Goal: Information Seeking & Learning: Check status

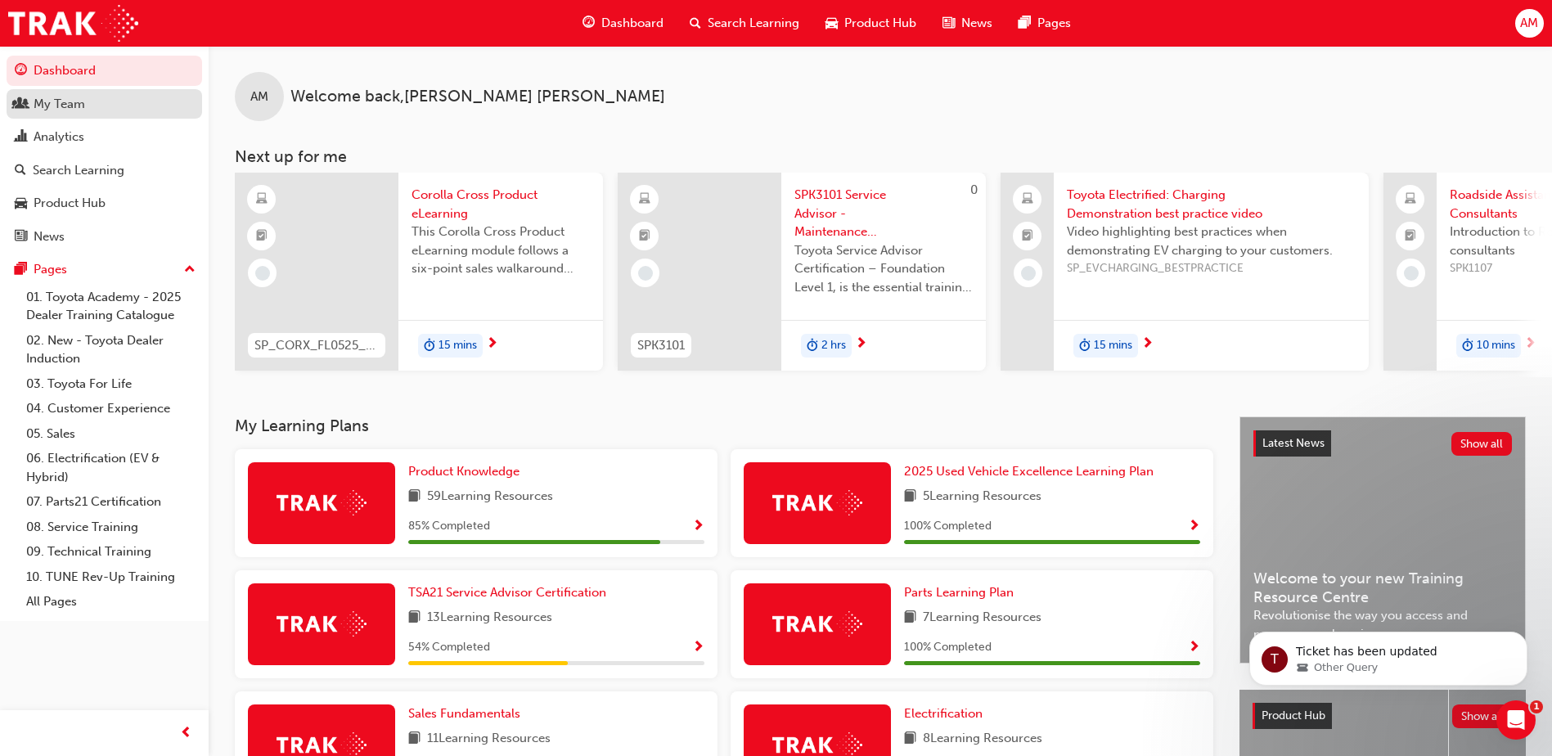
click at [60, 102] on div "My Team" at bounding box center [60, 104] width 52 height 19
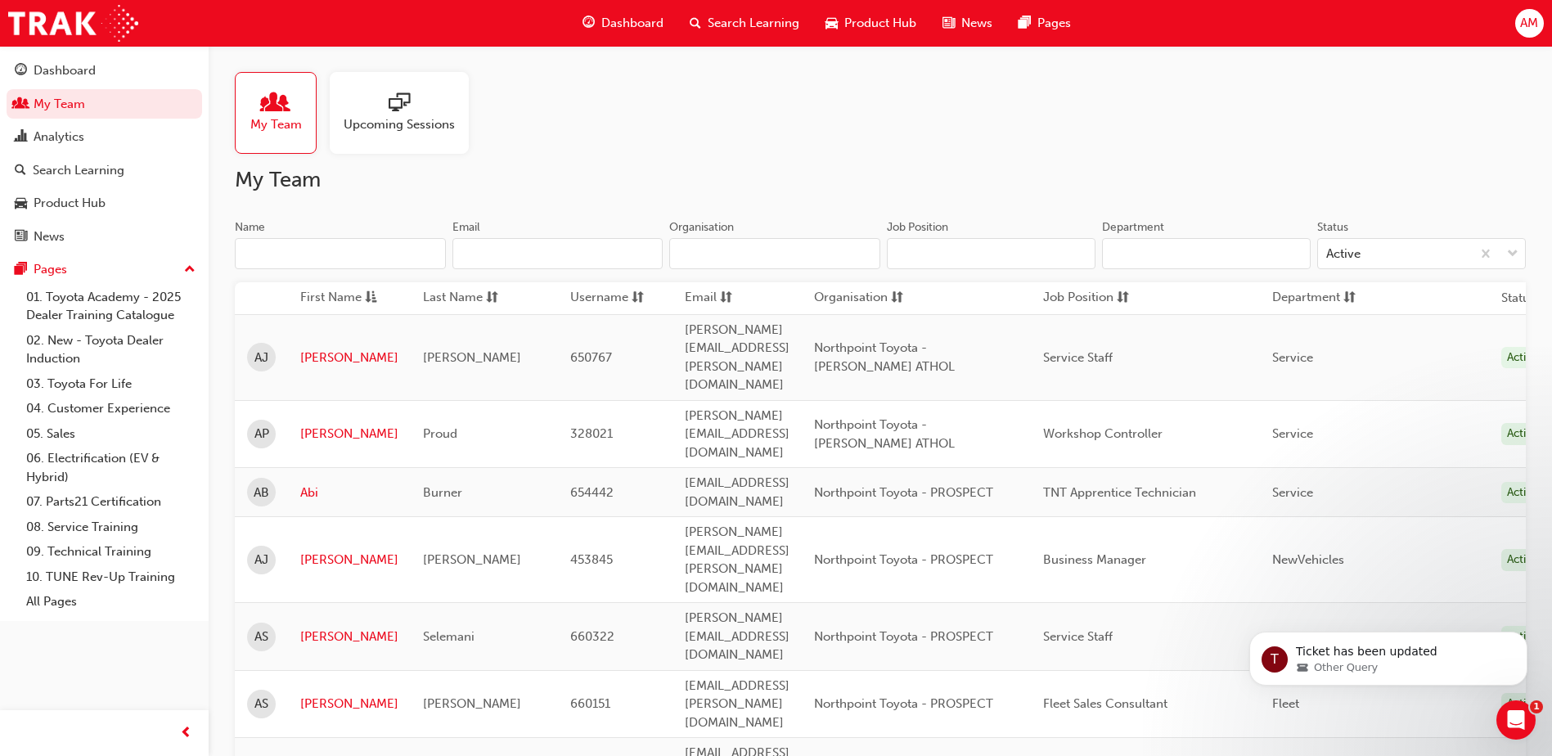
click at [325, 257] on input "Name" at bounding box center [340, 253] width 211 height 31
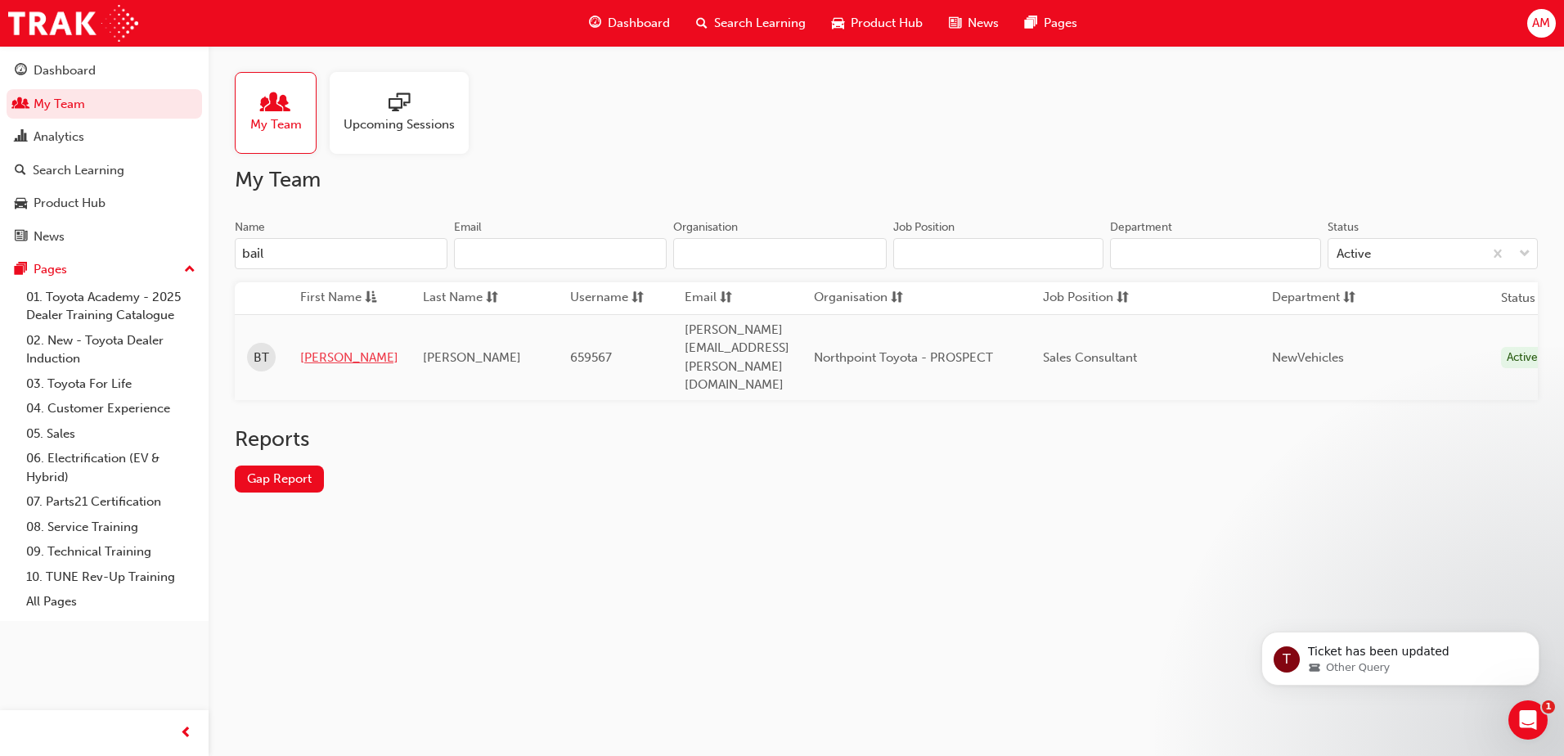
type input "bail"
click at [323, 348] on link "[PERSON_NAME]" at bounding box center [349, 357] width 98 height 19
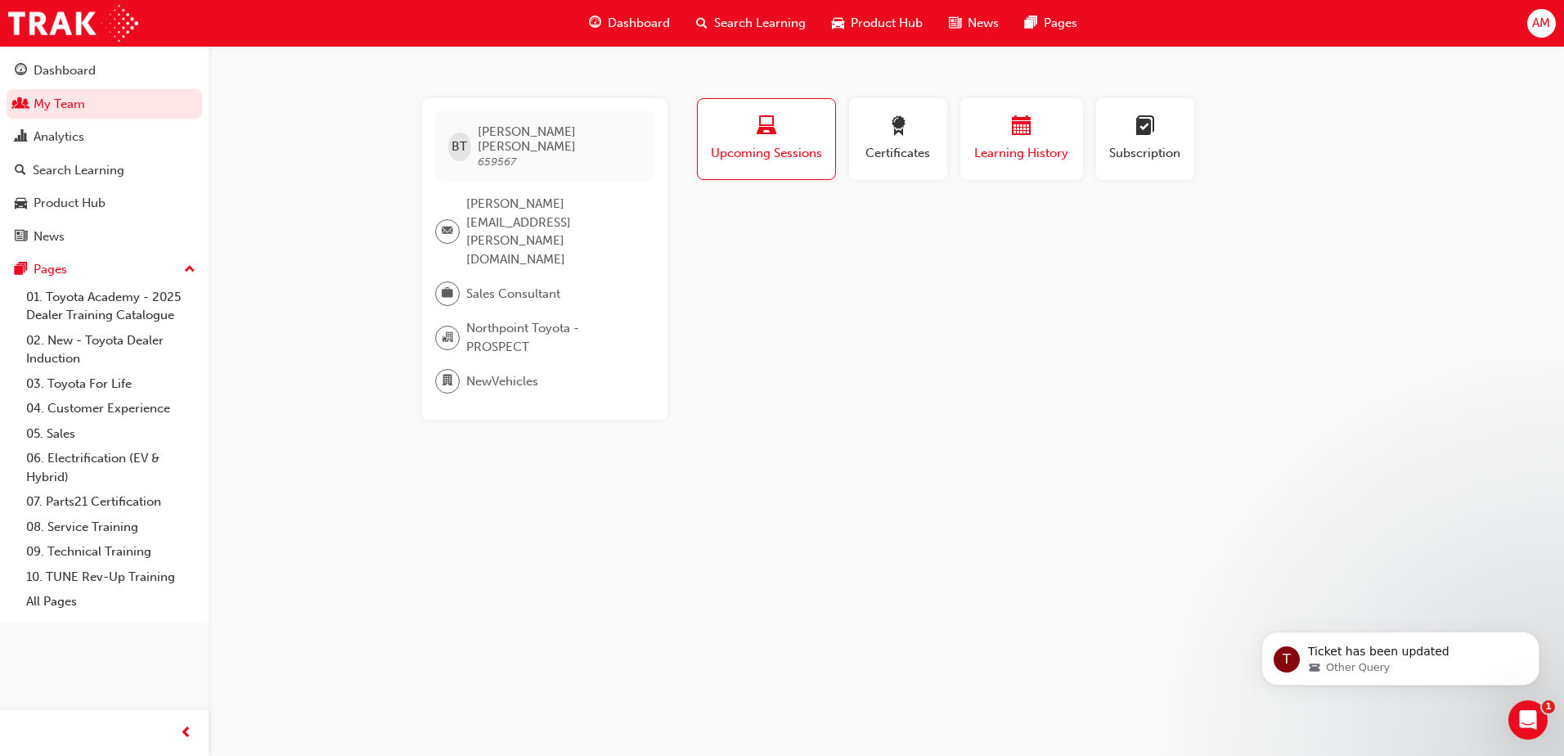
click at [1041, 156] on span "Learning History" at bounding box center [1021, 153] width 98 height 19
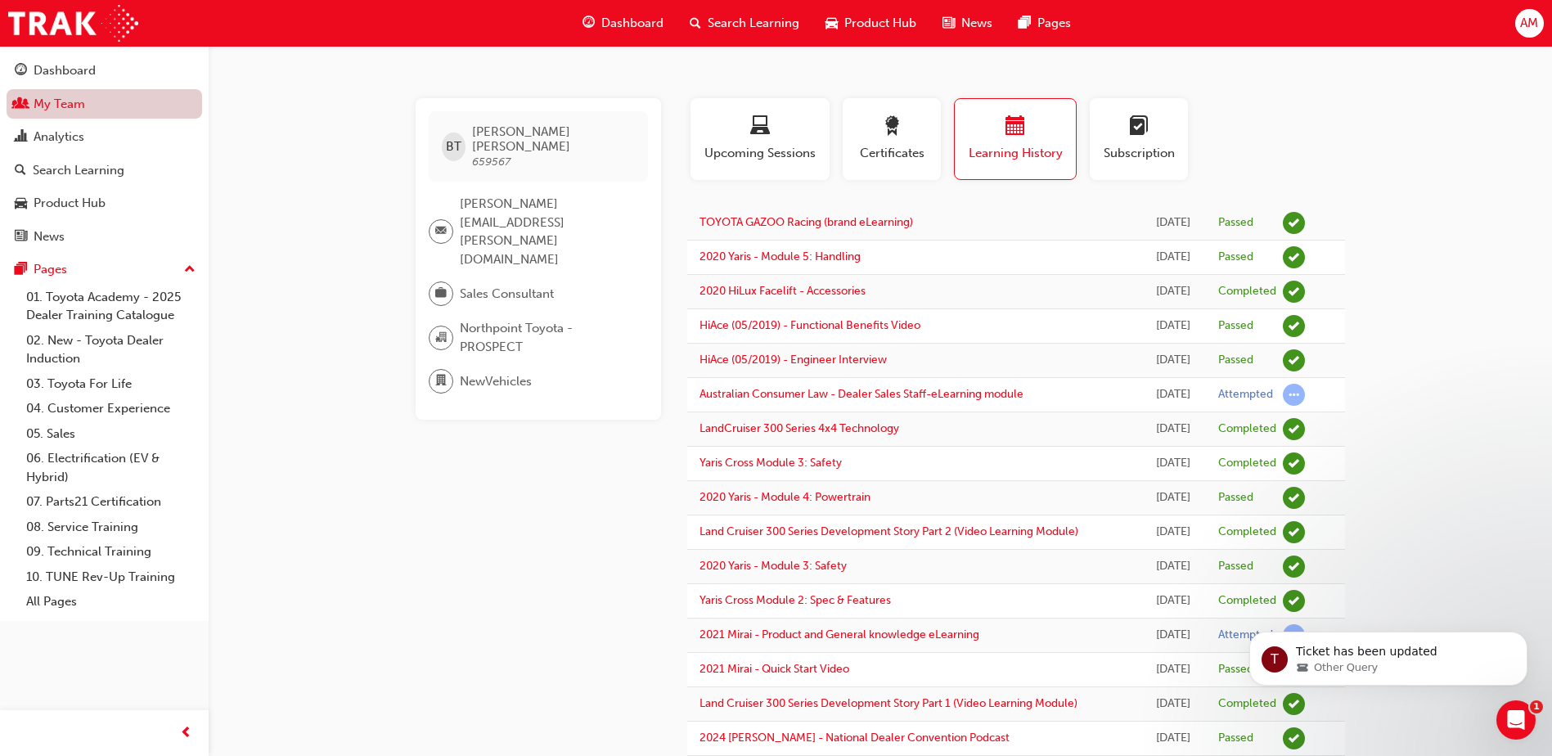
click at [92, 107] on link "My Team" at bounding box center [104, 104] width 195 height 30
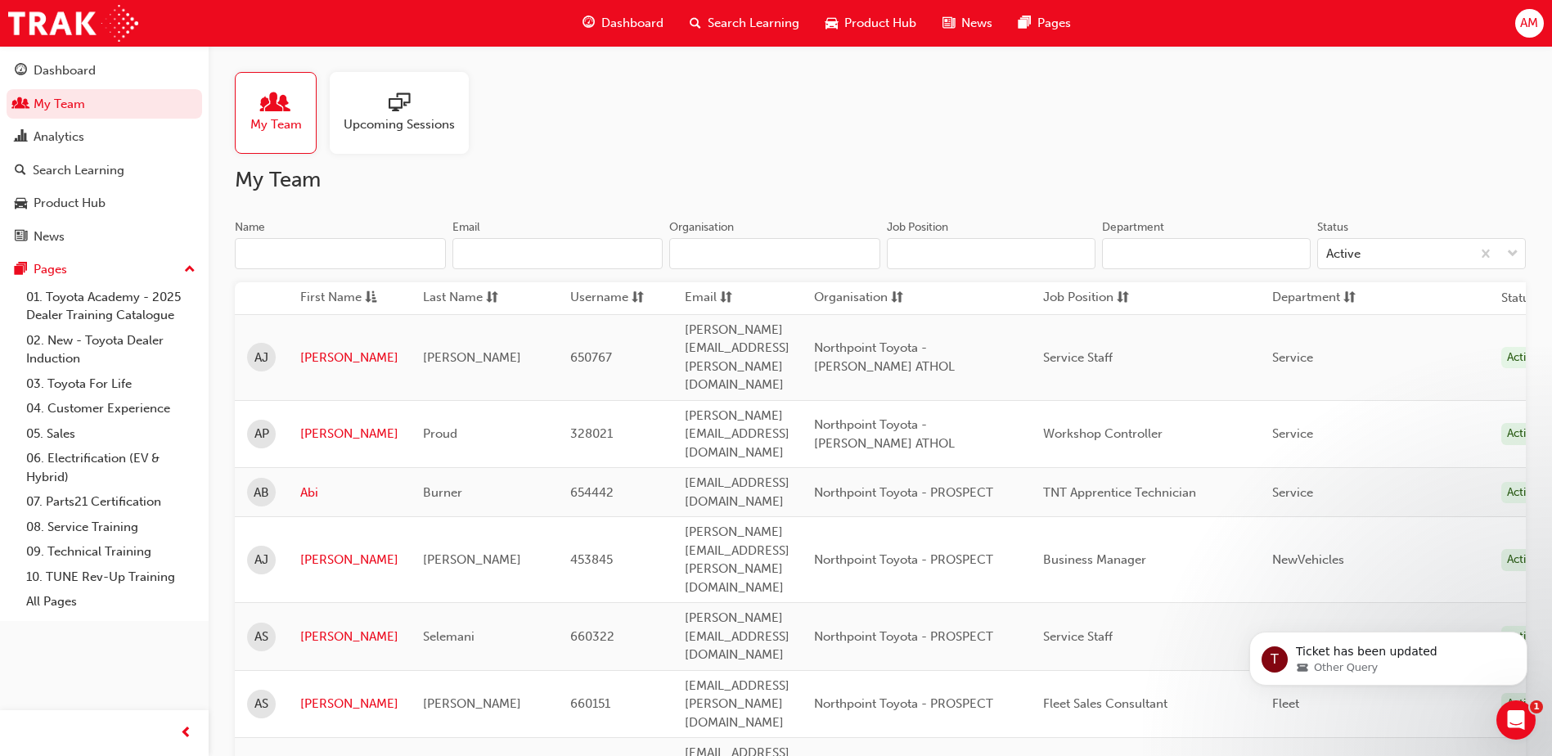
click at [352, 263] on input "Name" at bounding box center [340, 253] width 211 height 31
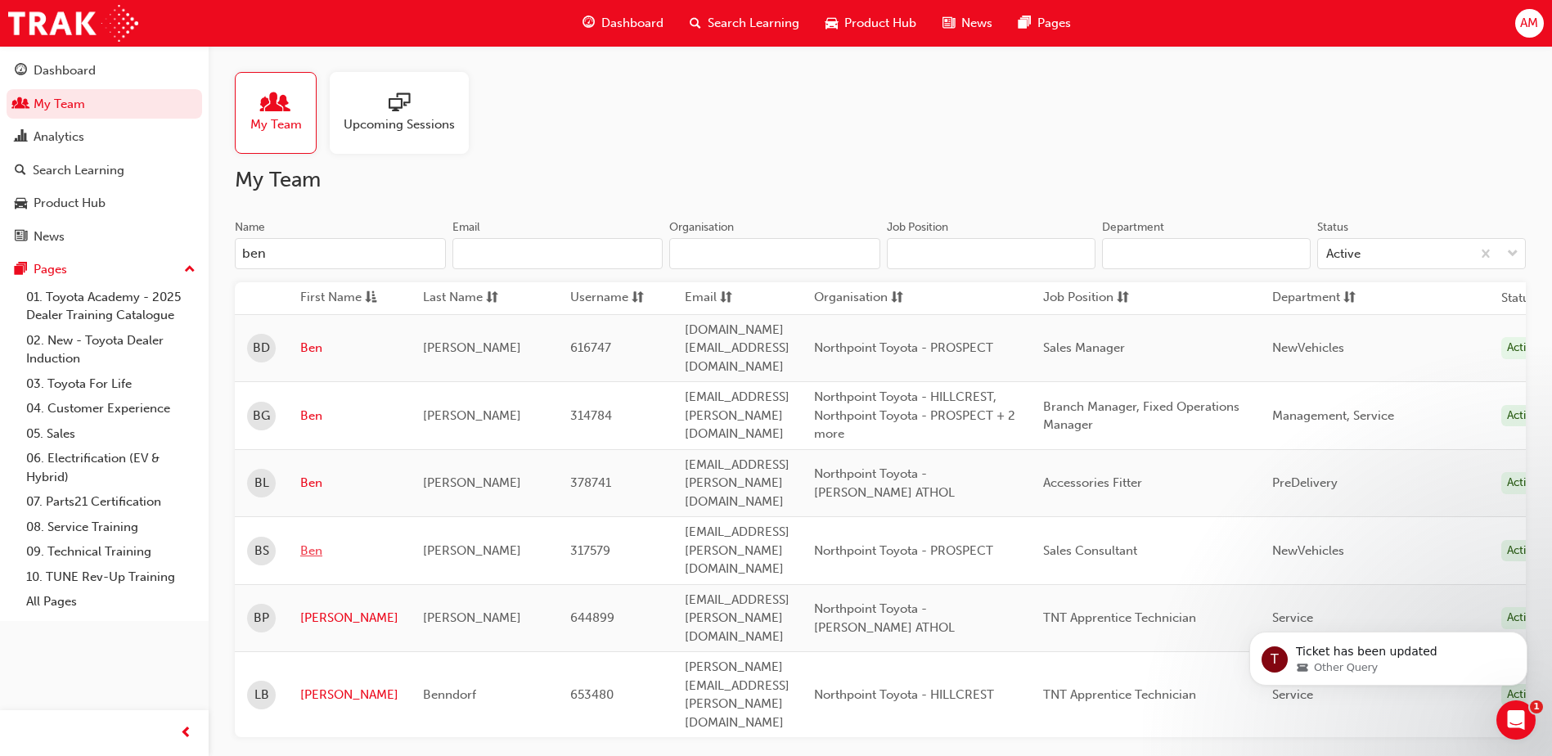
type input "ben"
click at [319, 541] on link "Ben" at bounding box center [349, 550] width 98 height 19
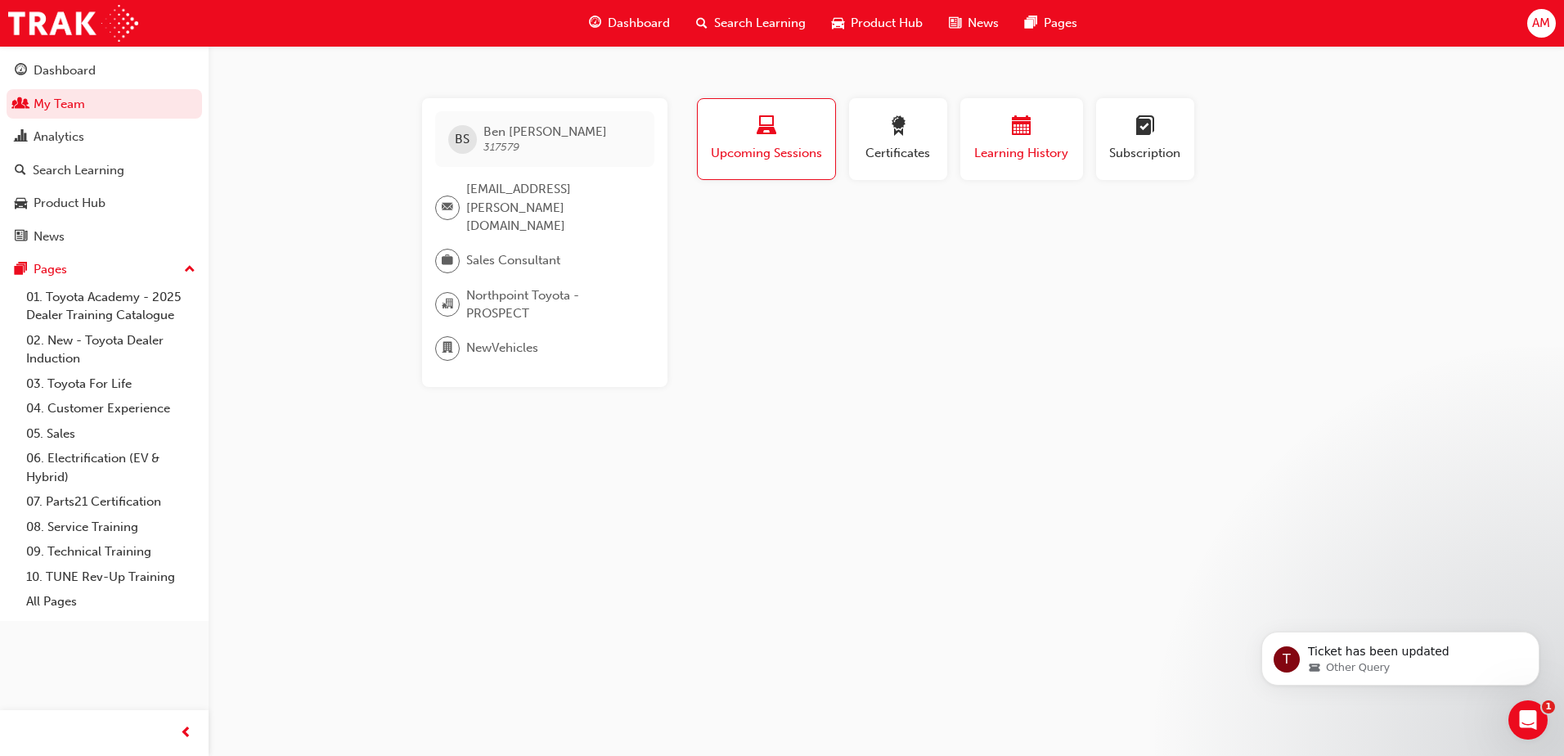
click at [1023, 167] on button "Learning History" at bounding box center [1021, 139] width 123 height 82
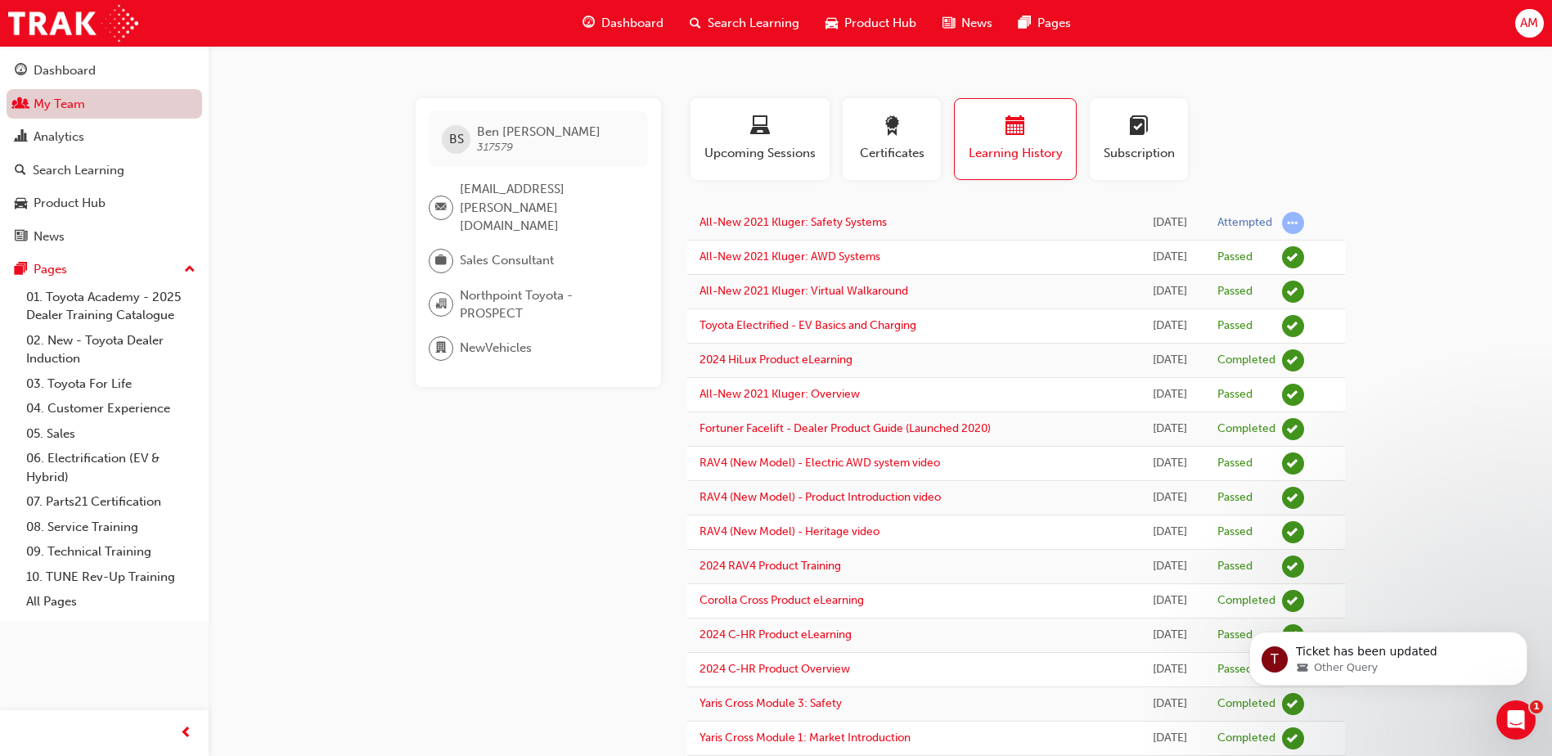
click at [63, 101] on link "My Team" at bounding box center [104, 104] width 195 height 30
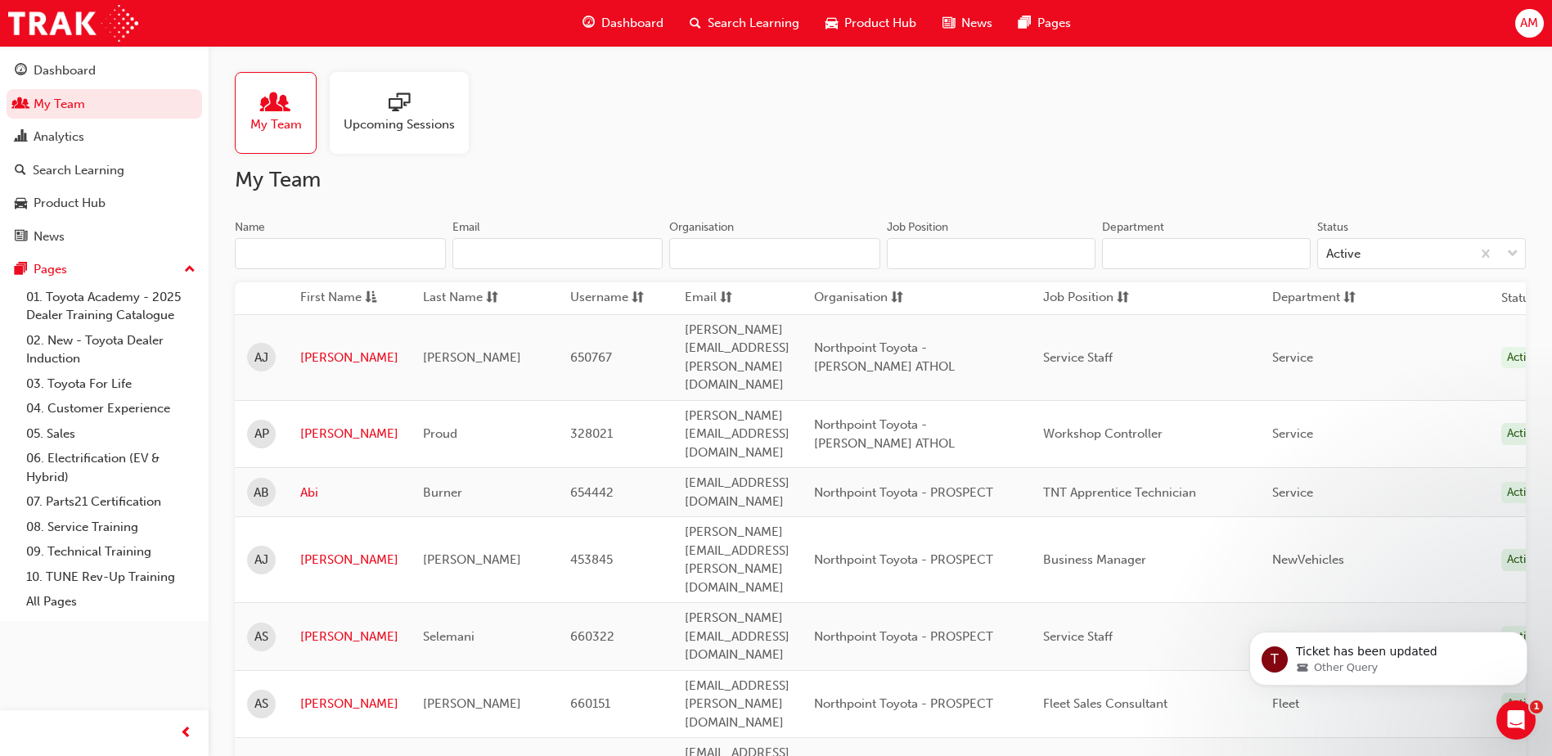
click at [260, 250] on input "Name" at bounding box center [340, 253] width 211 height 31
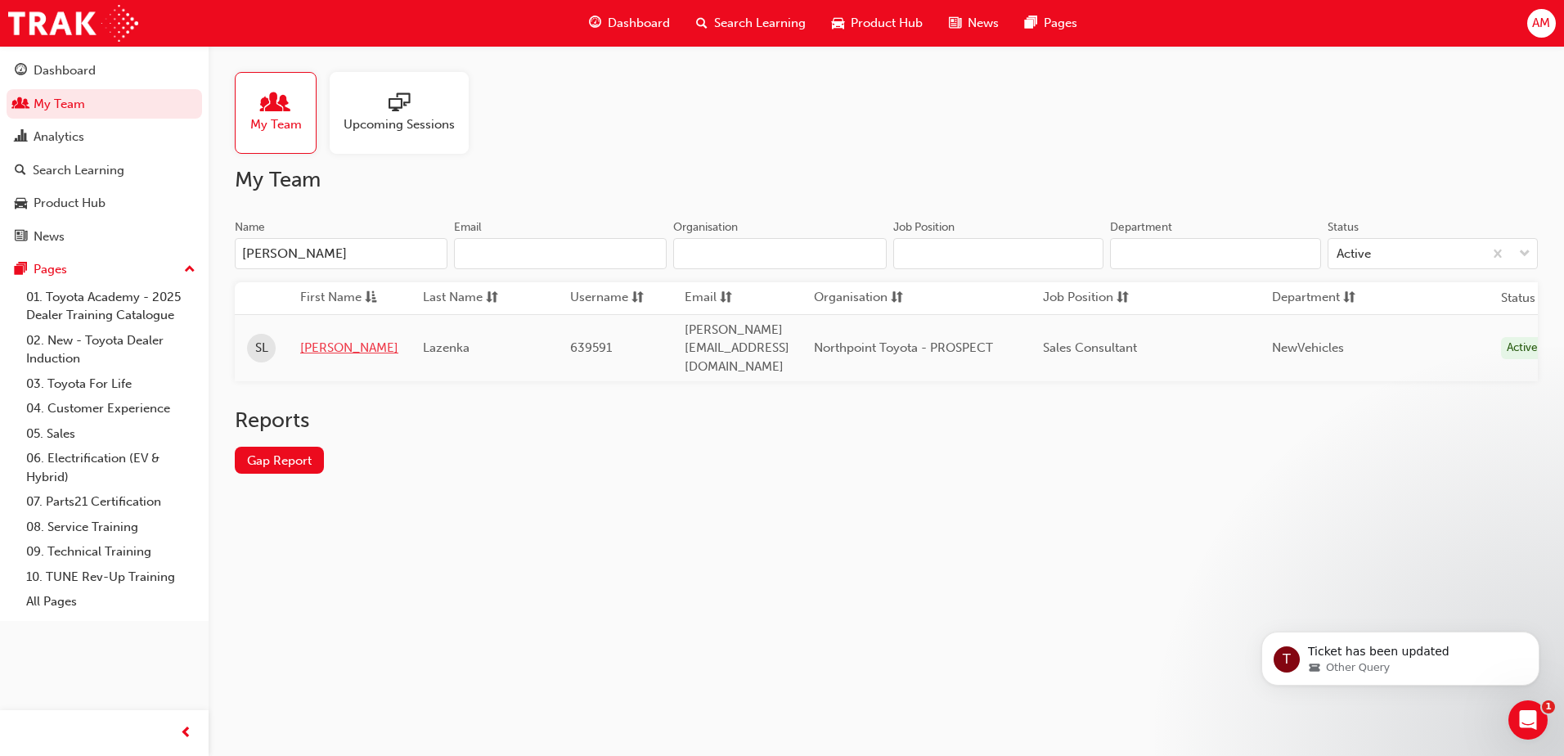
type input "[PERSON_NAME]"
click at [321, 339] on link "[PERSON_NAME]" at bounding box center [349, 348] width 98 height 19
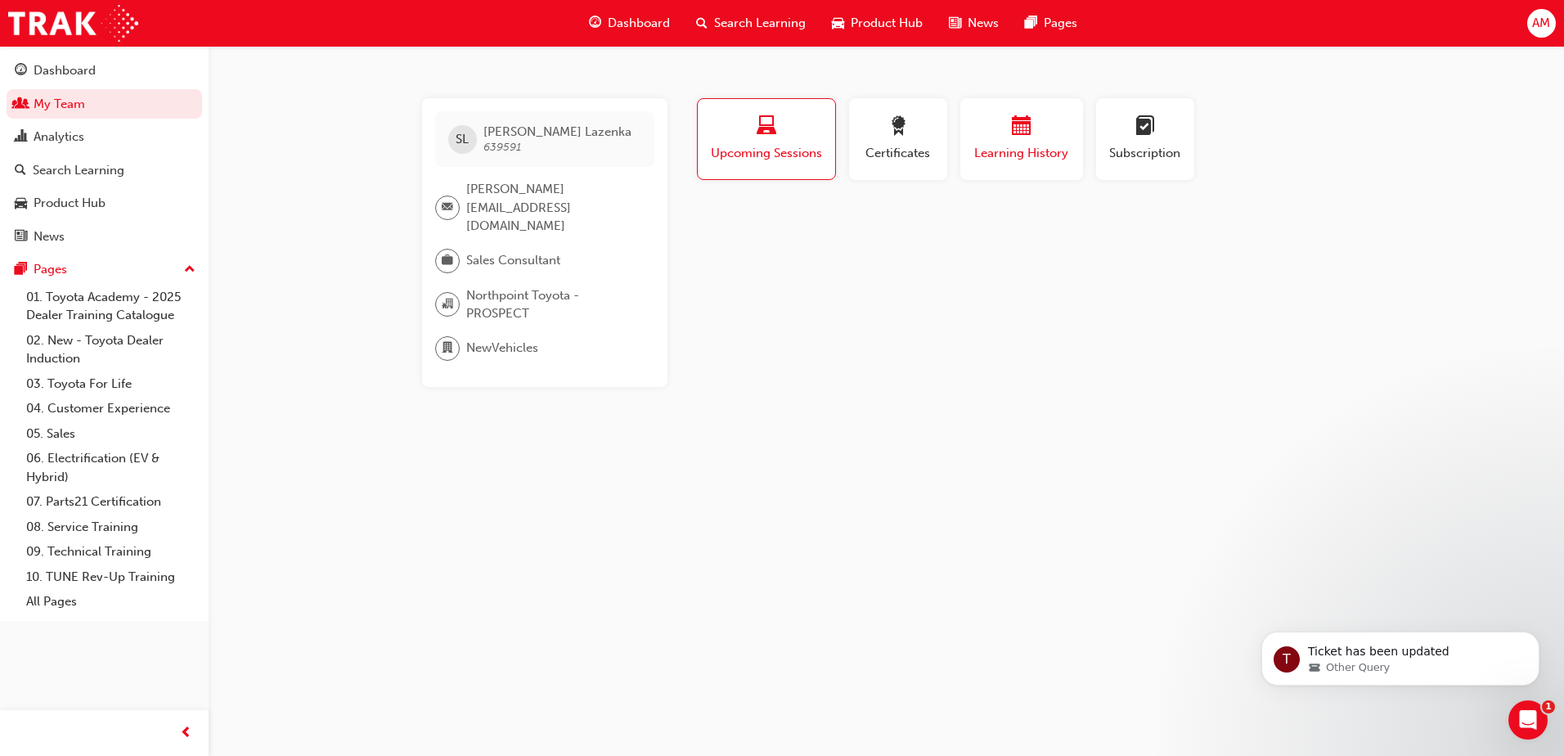
click at [1025, 143] on div "Learning History" at bounding box center [1021, 139] width 98 height 47
